Goal: Task Accomplishment & Management: Use online tool/utility

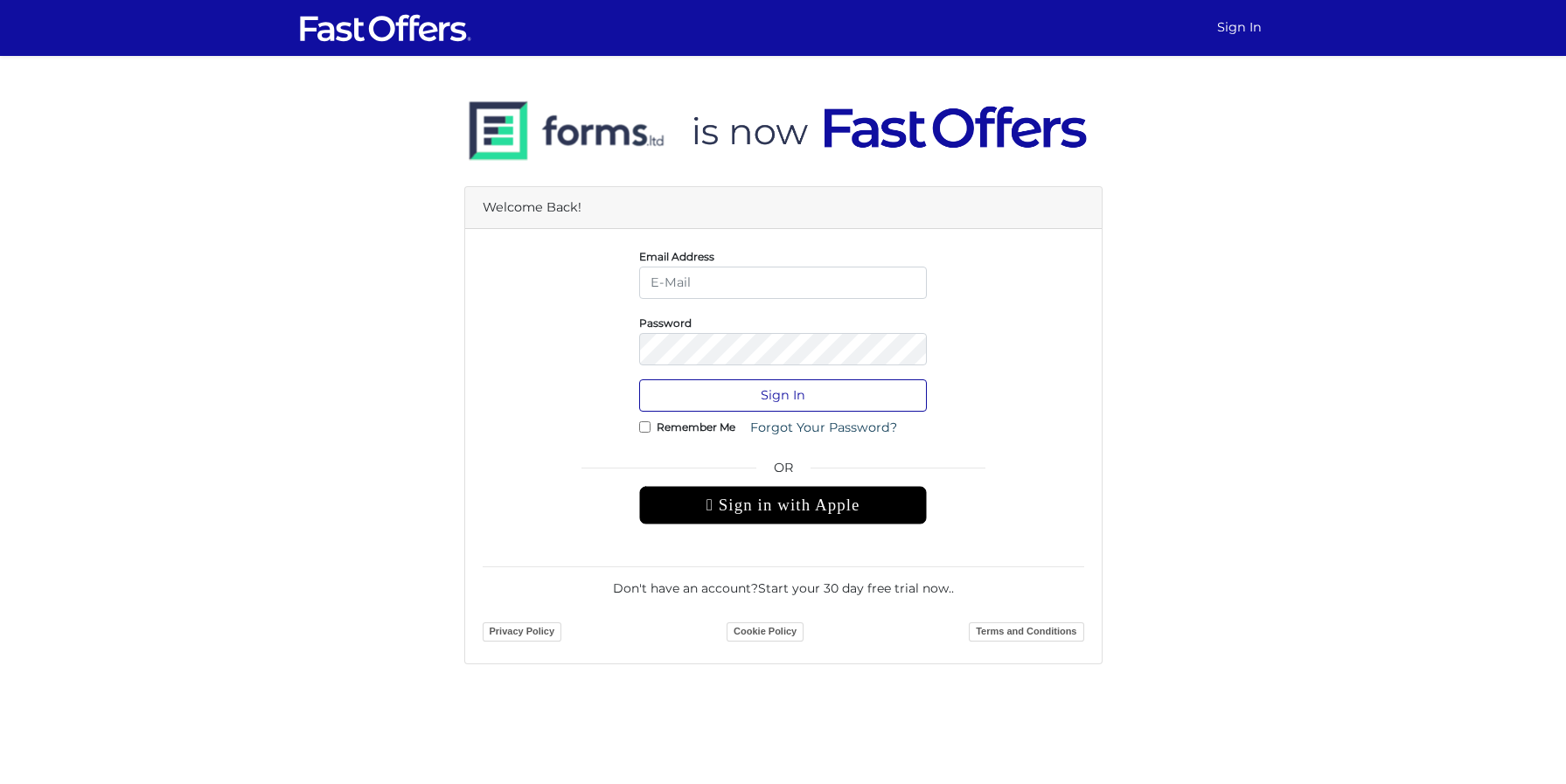
type input "domenic@property.ca"
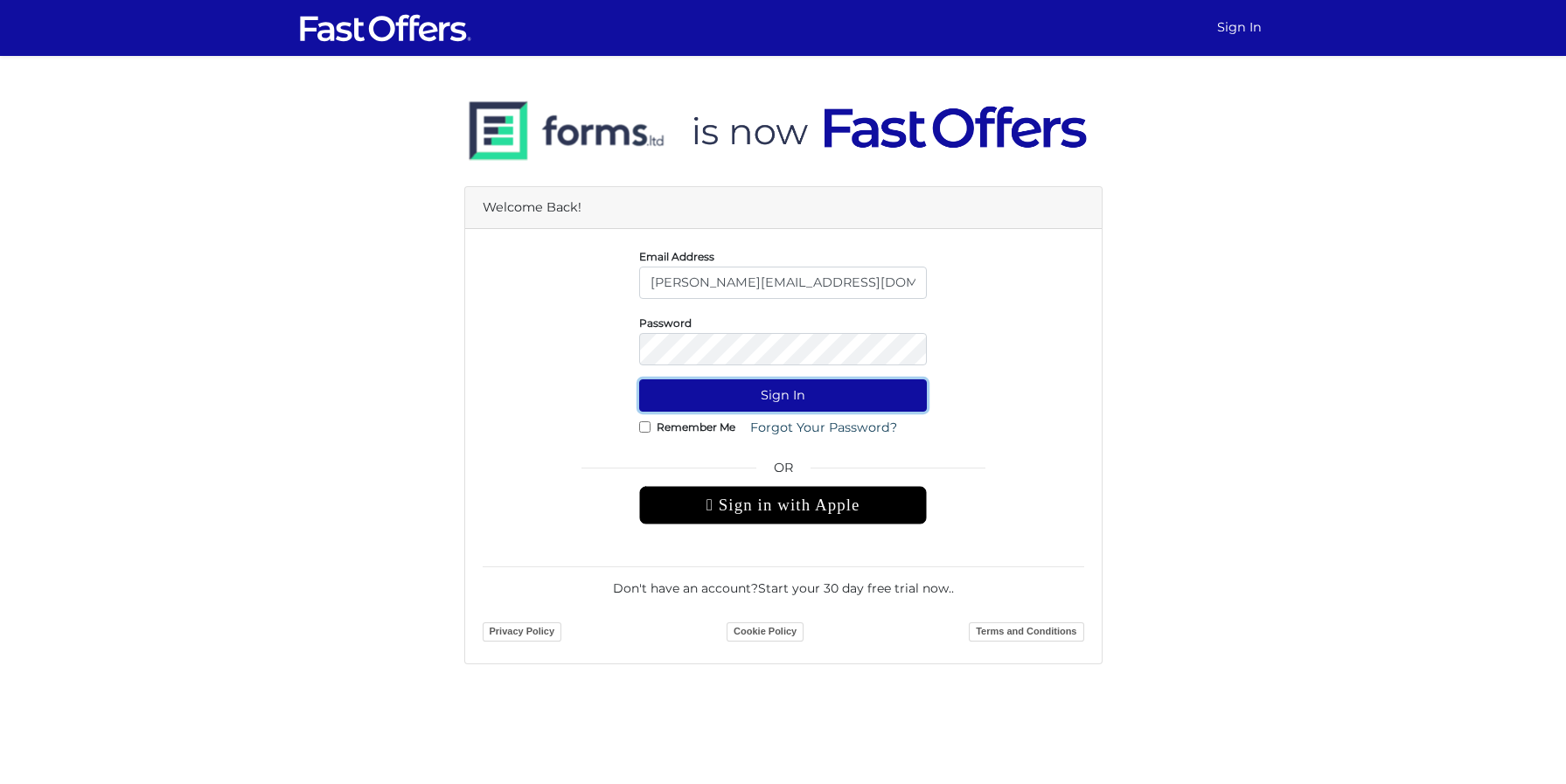
click at [792, 399] on button "Sign In" at bounding box center [783, 396] width 287 height 32
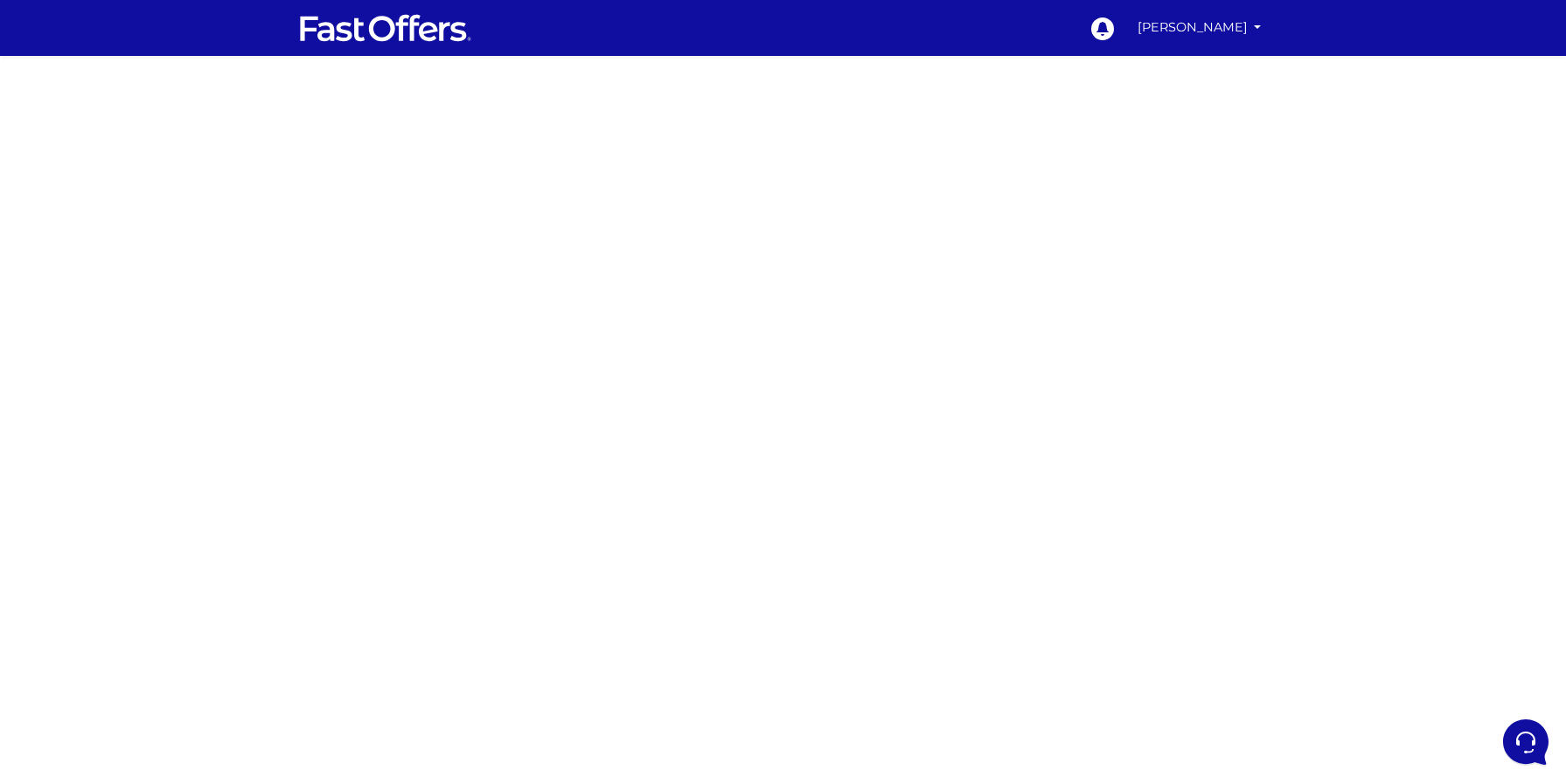
click at [1093, 578] on div at bounding box center [783, 514] width 1566 height 874
click at [1057, 543] on div at bounding box center [783, 514] width 1566 height 874
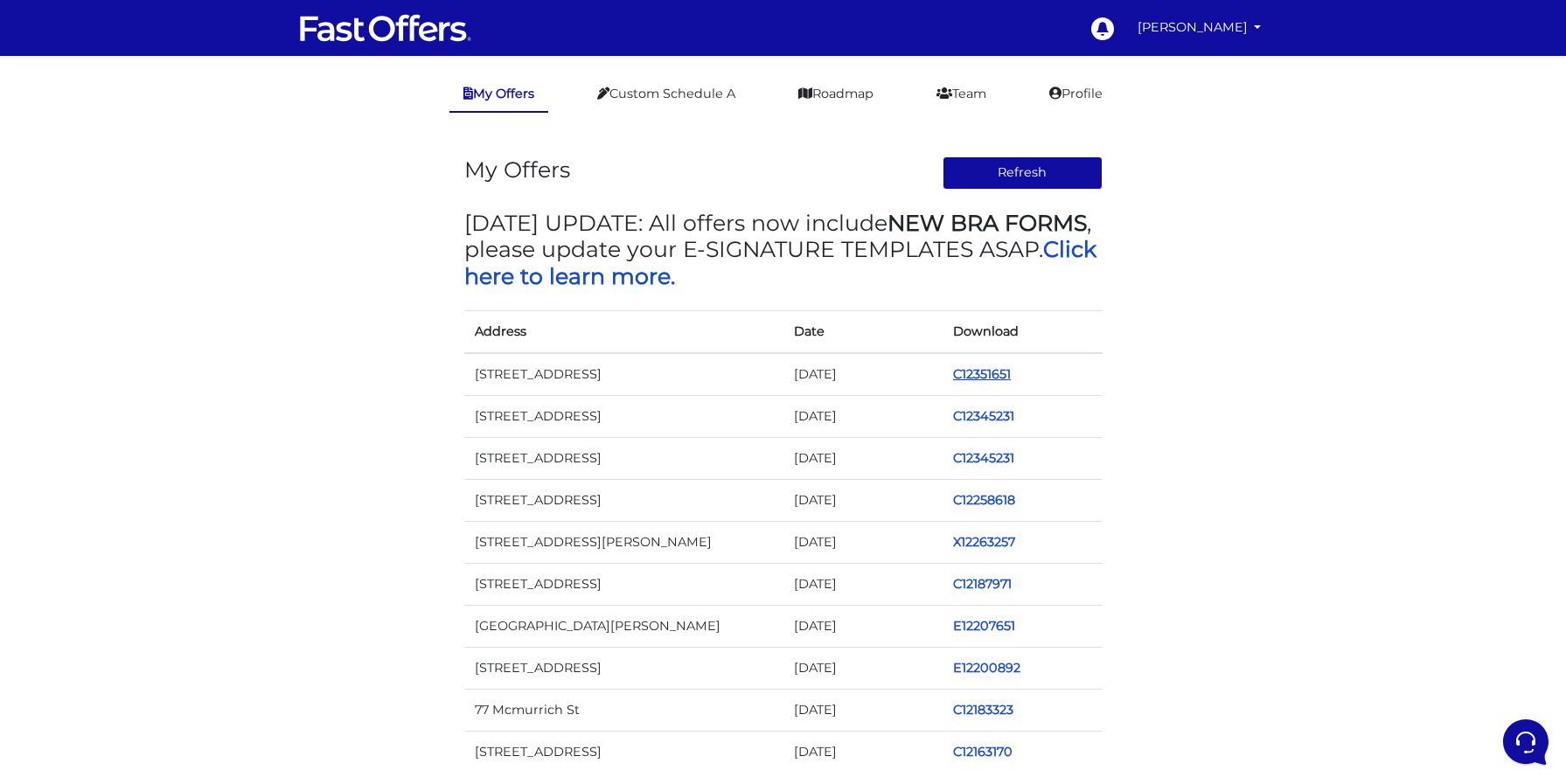
click at [1002, 378] on link "C12351651" at bounding box center [981, 374] width 58 height 16
